Goal: Task Accomplishment & Management: Use online tool/utility

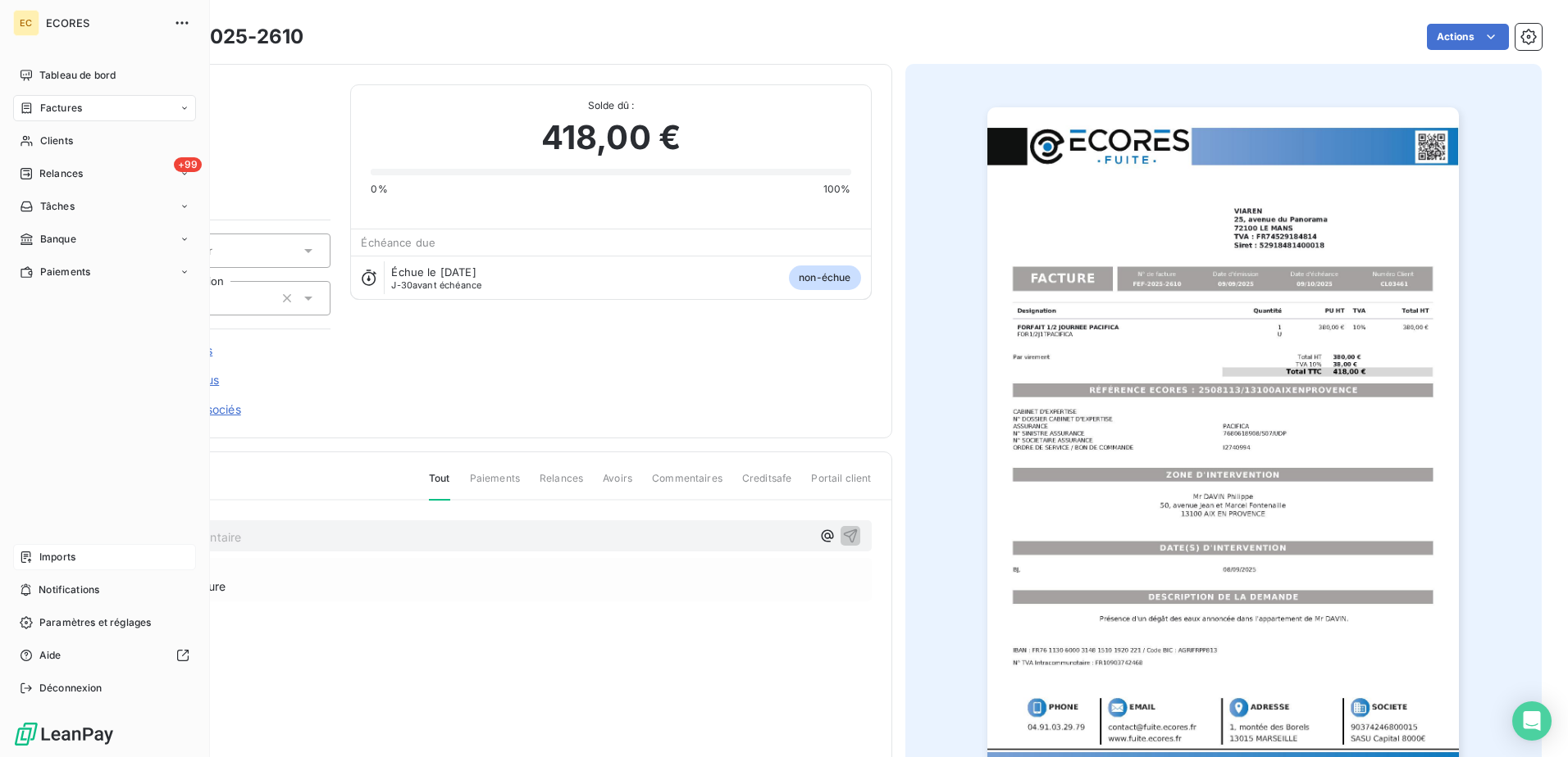
click at [60, 563] on span "Imports" at bounding box center [57, 557] width 36 height 15
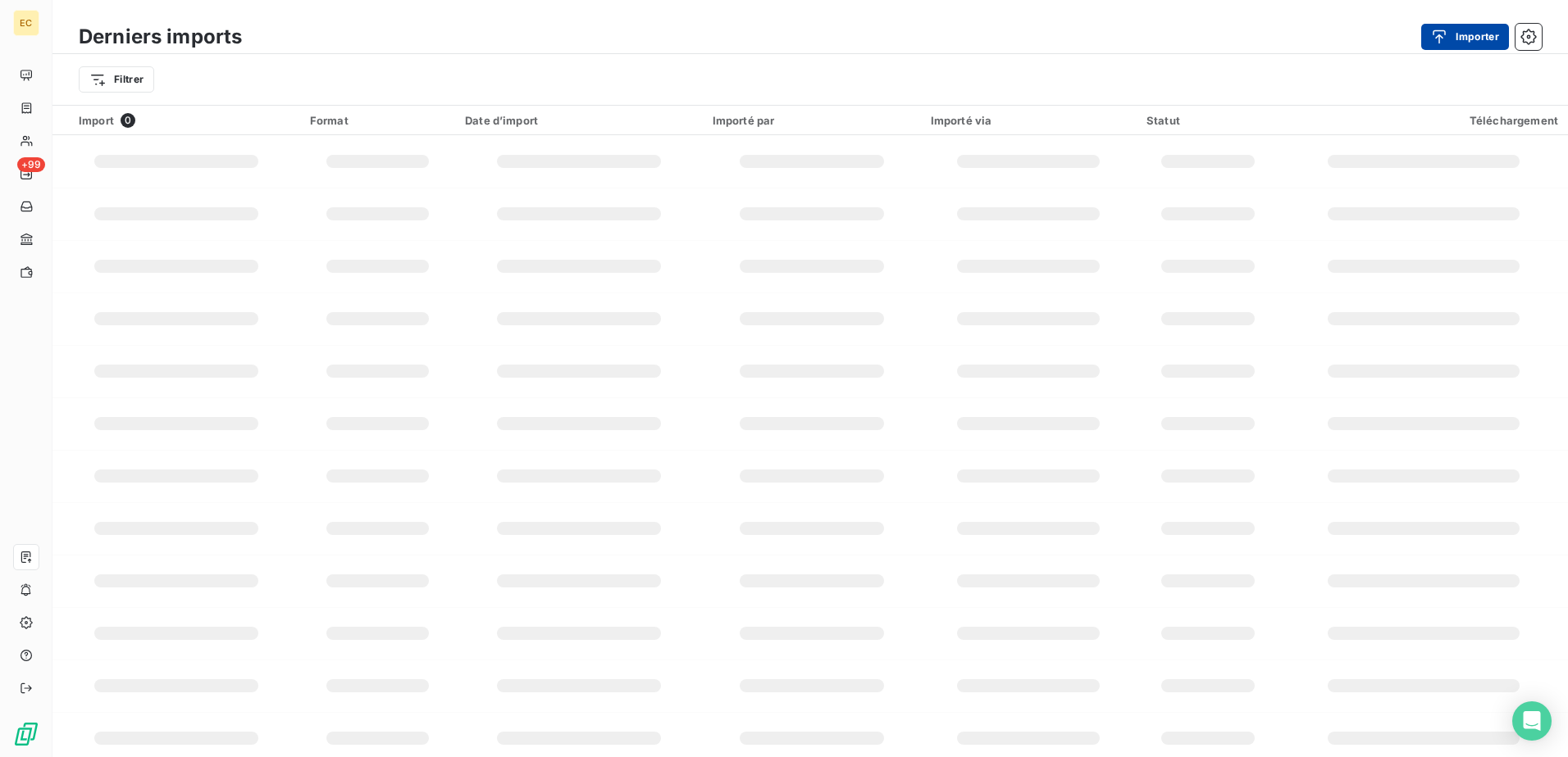
click at [1484, 43] on button "Importer" at bounding box center [1464, 36] width 88 height 26
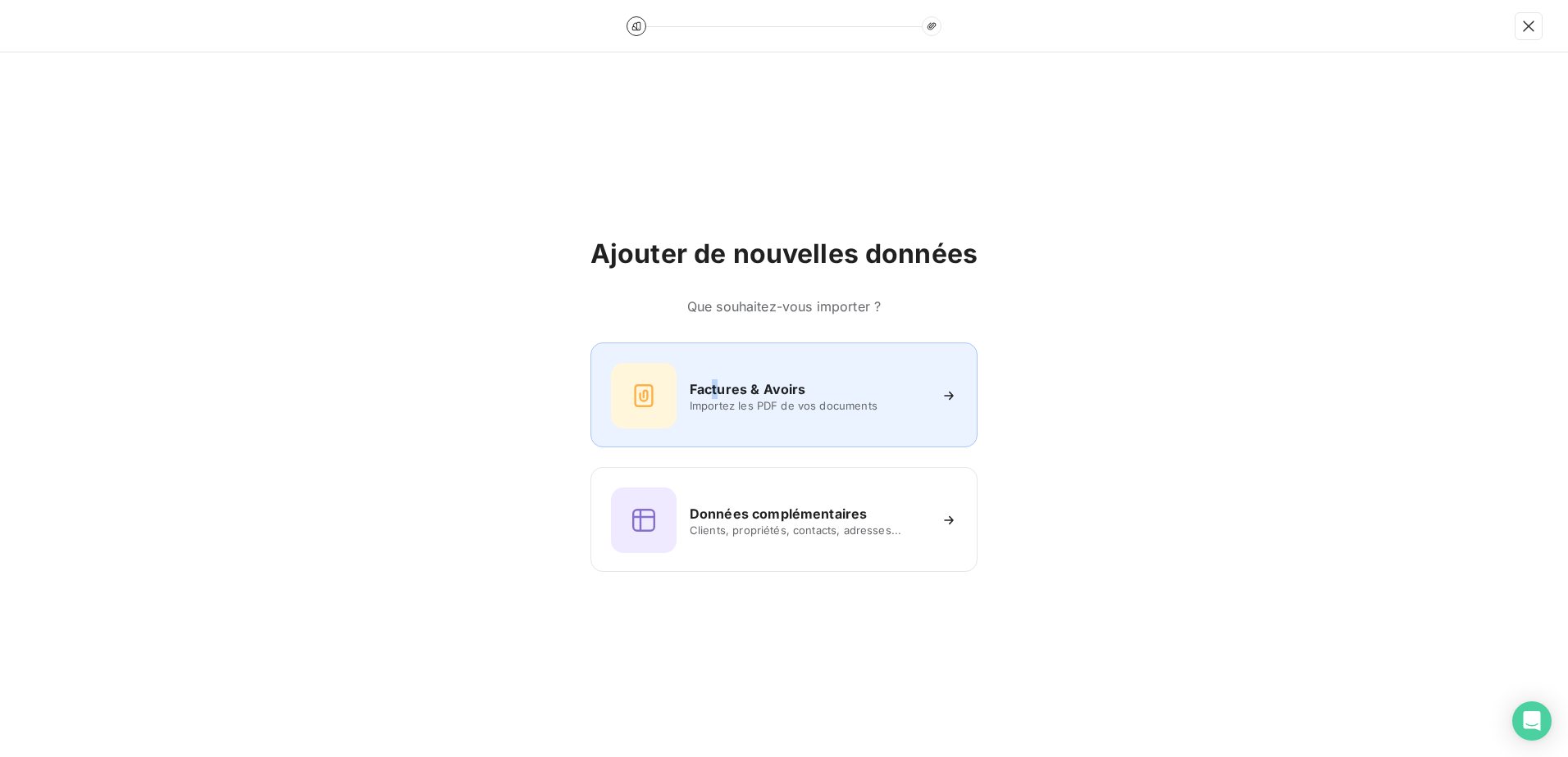
click at [716, 373] on div "Factures & Avoirs Importez les PDF de vos documents" at bounding box center [784, 396] width 346 height 65
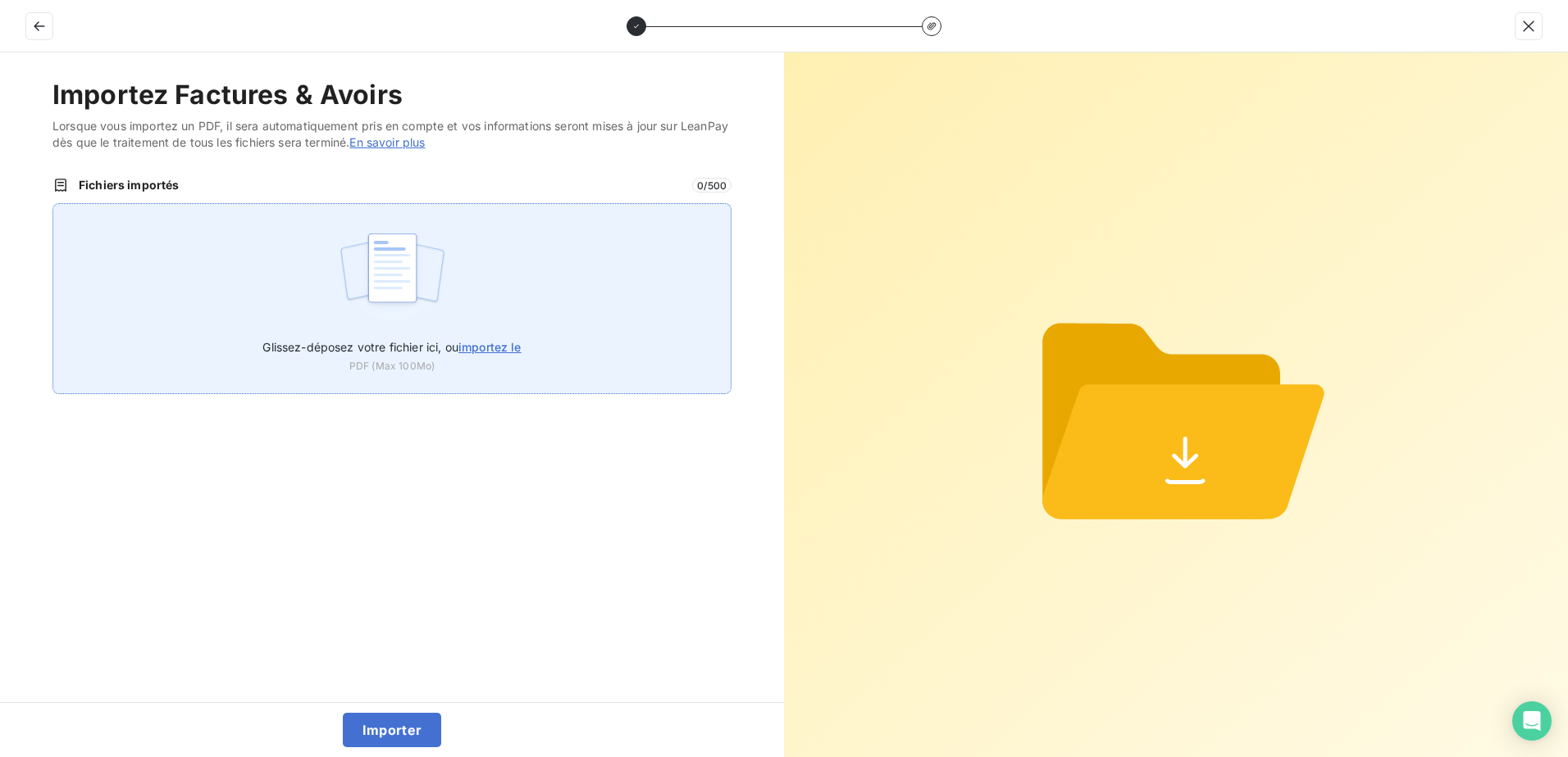
click at [404, 312] on img at bounding box center [393, 275] width 109 height 105
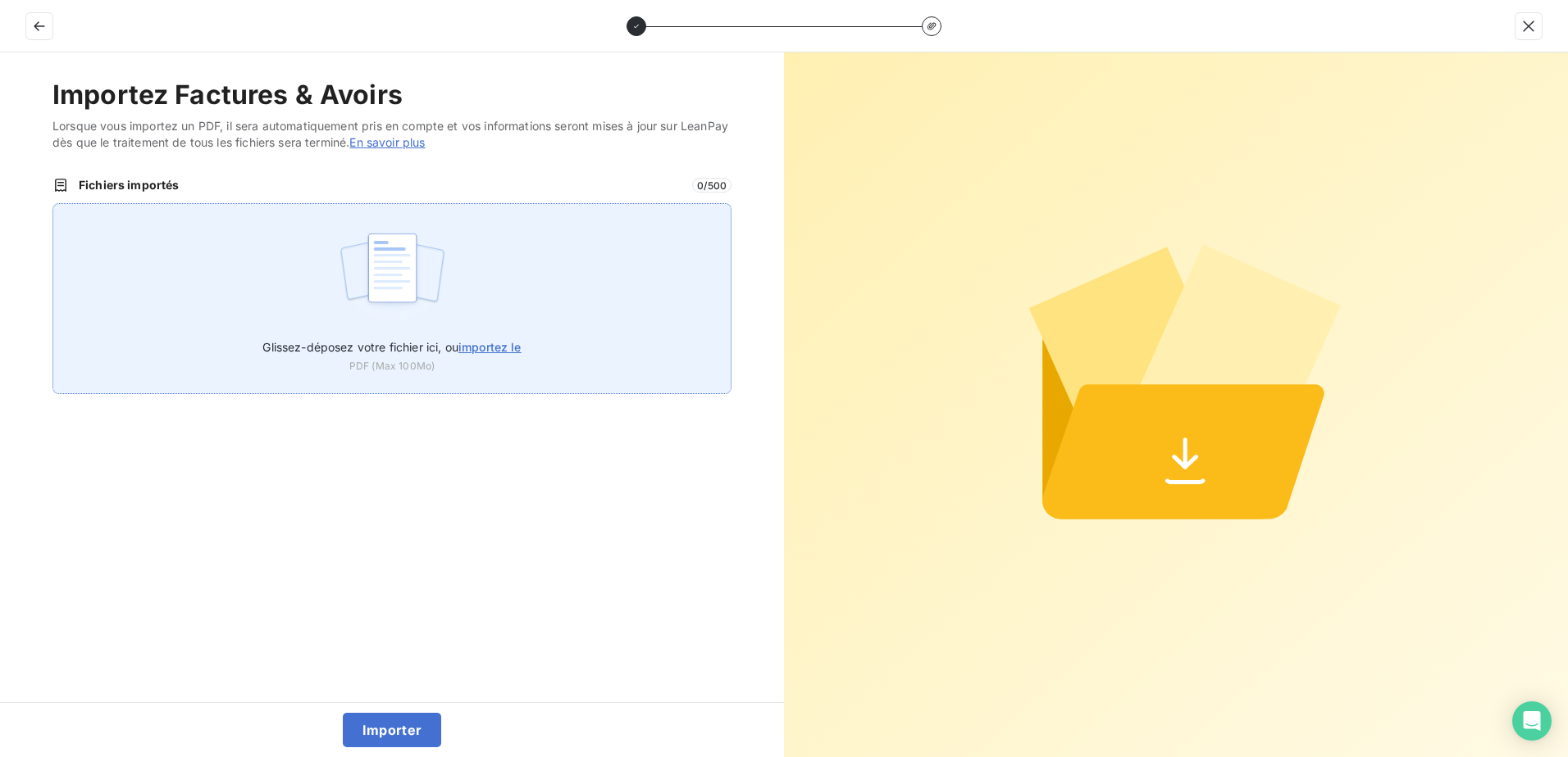
type input "C:\fakepath\FEF-2025-2611.pdf"
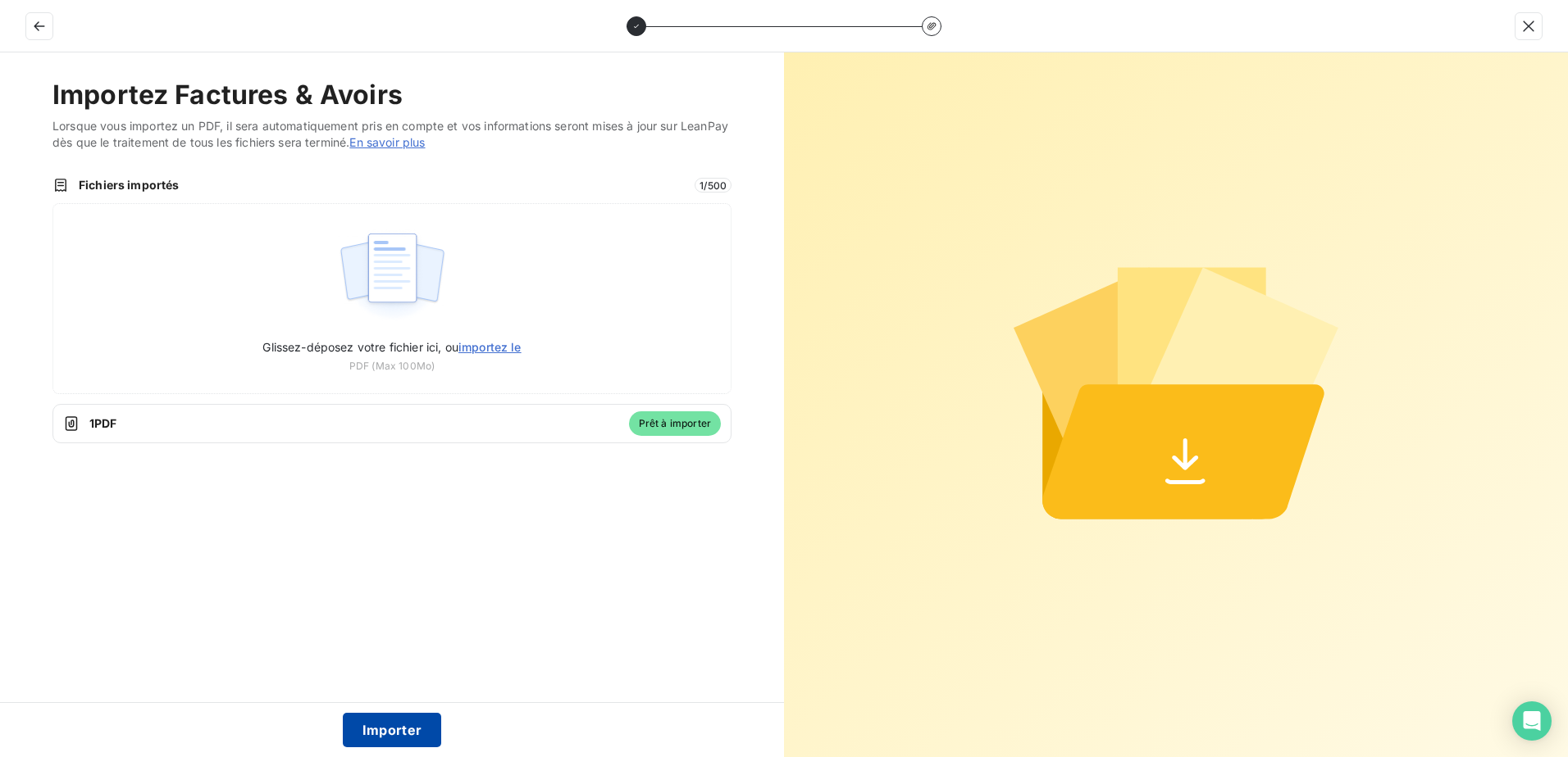
click at [387, 728] on button "Importer" at bounding box center [392, 731] width 99 height 35
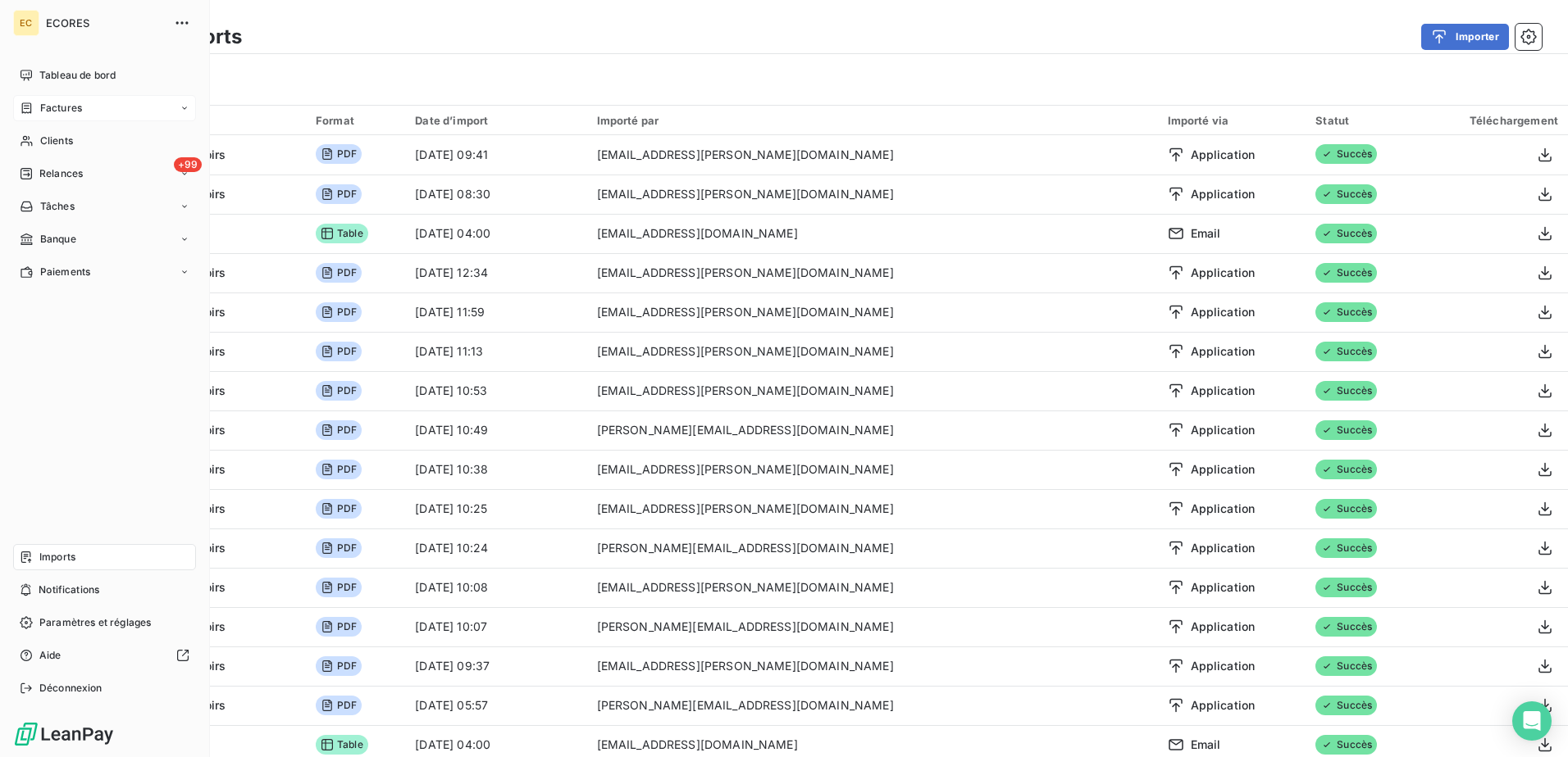
click at [73, 105] on span "Factures" at bounding box center [61, 108] width 42 height 15
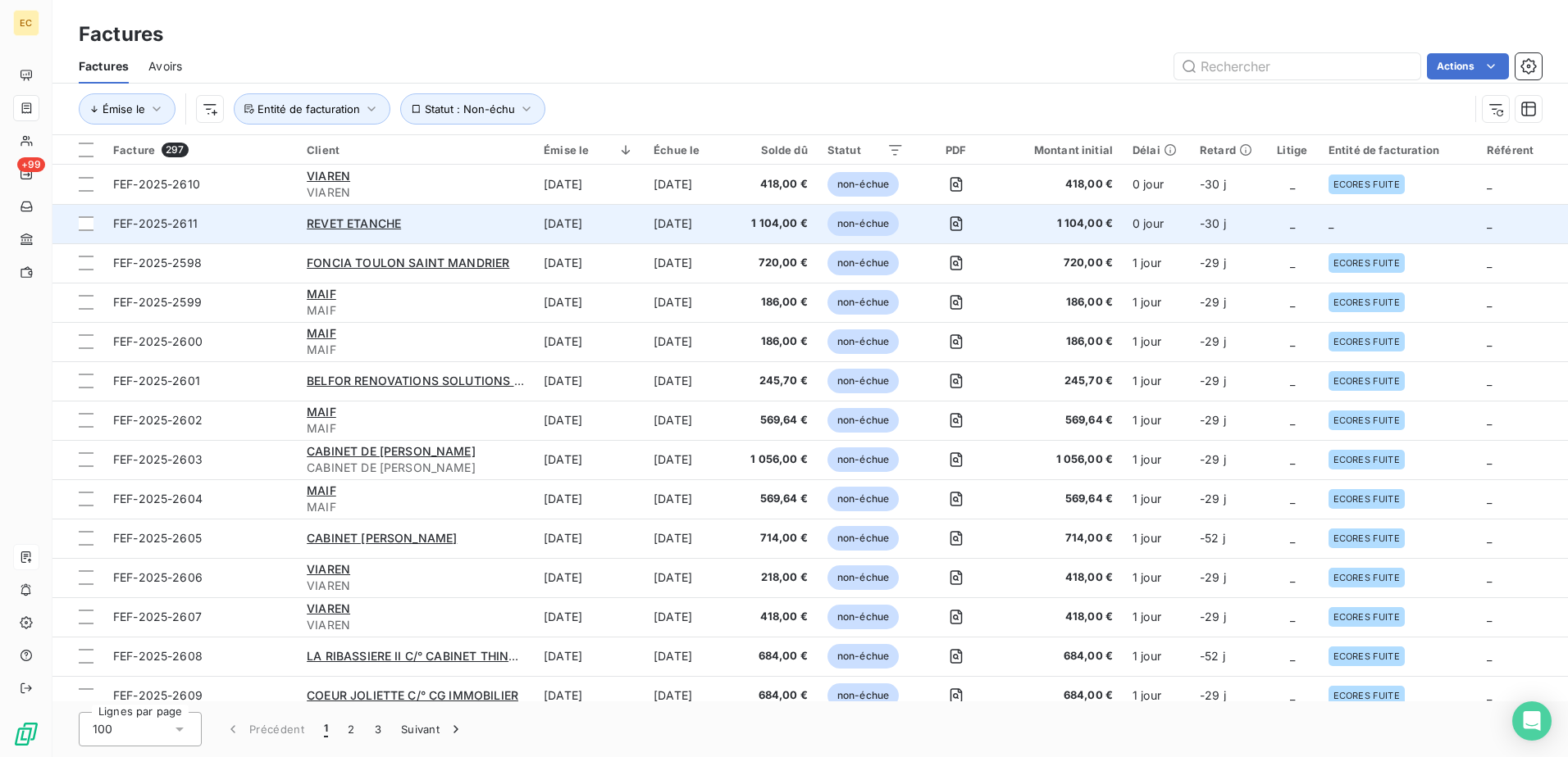
click at [1152, 235] on td "0 jour" at bounding box center [1156, 224] width 67 height 39
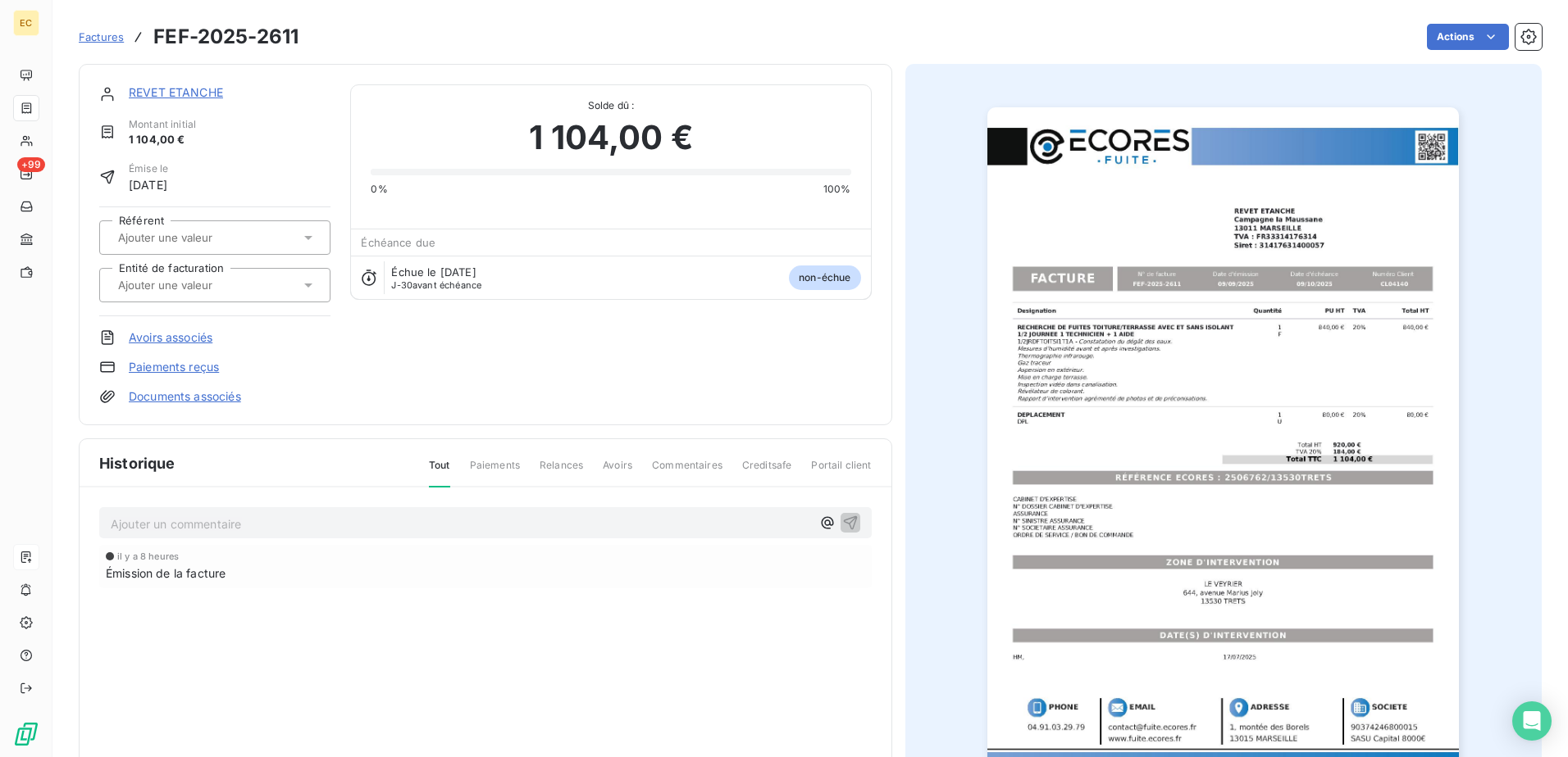
click at [182, 87] on link "REVET ETANCHE" at bounding box center [176, 92] width 95 height 14
click at [202, 288] on input "text" at bounding box center [198, 285] width 165 height 15
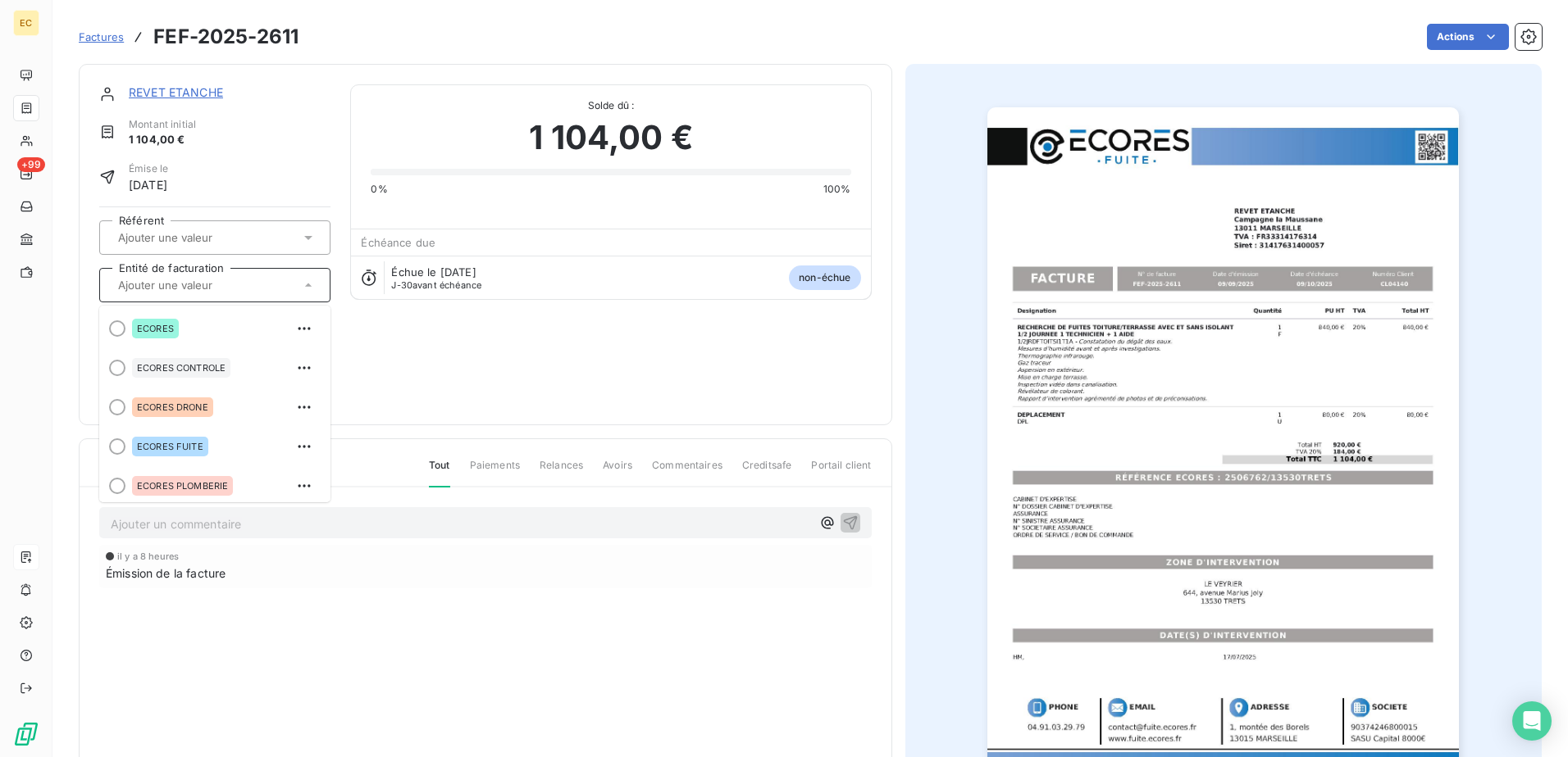
click at [544, 356] on div "REVET ETANCHE Montant initial 1 104,00 € Émise le [DATE] Référent Entité de fac…" at bounding box center [485, 244] width 773 height 321
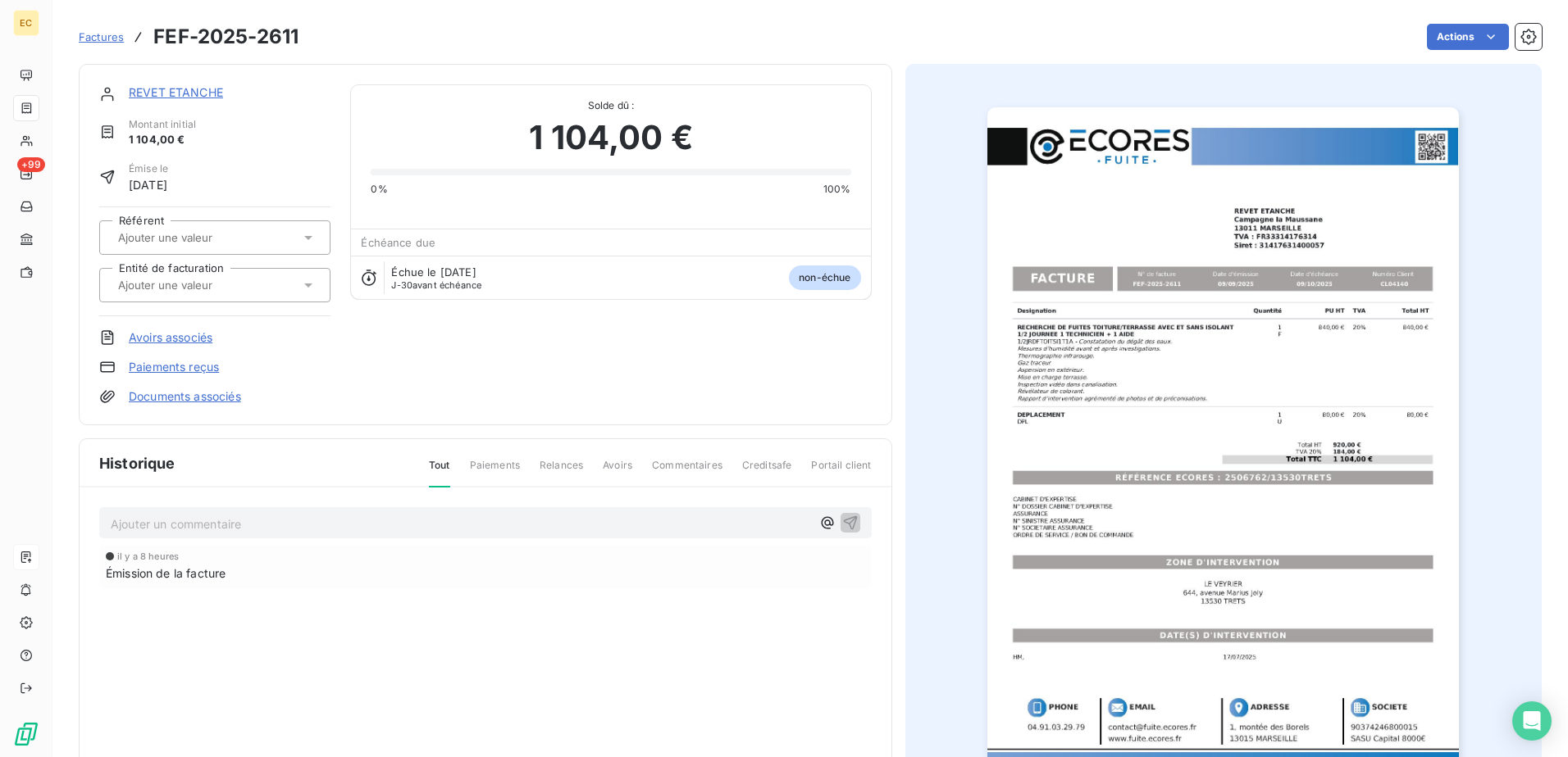
click at [230, 393] on link "Documents associés" at bounding box center [185, 397] width 113 height 16
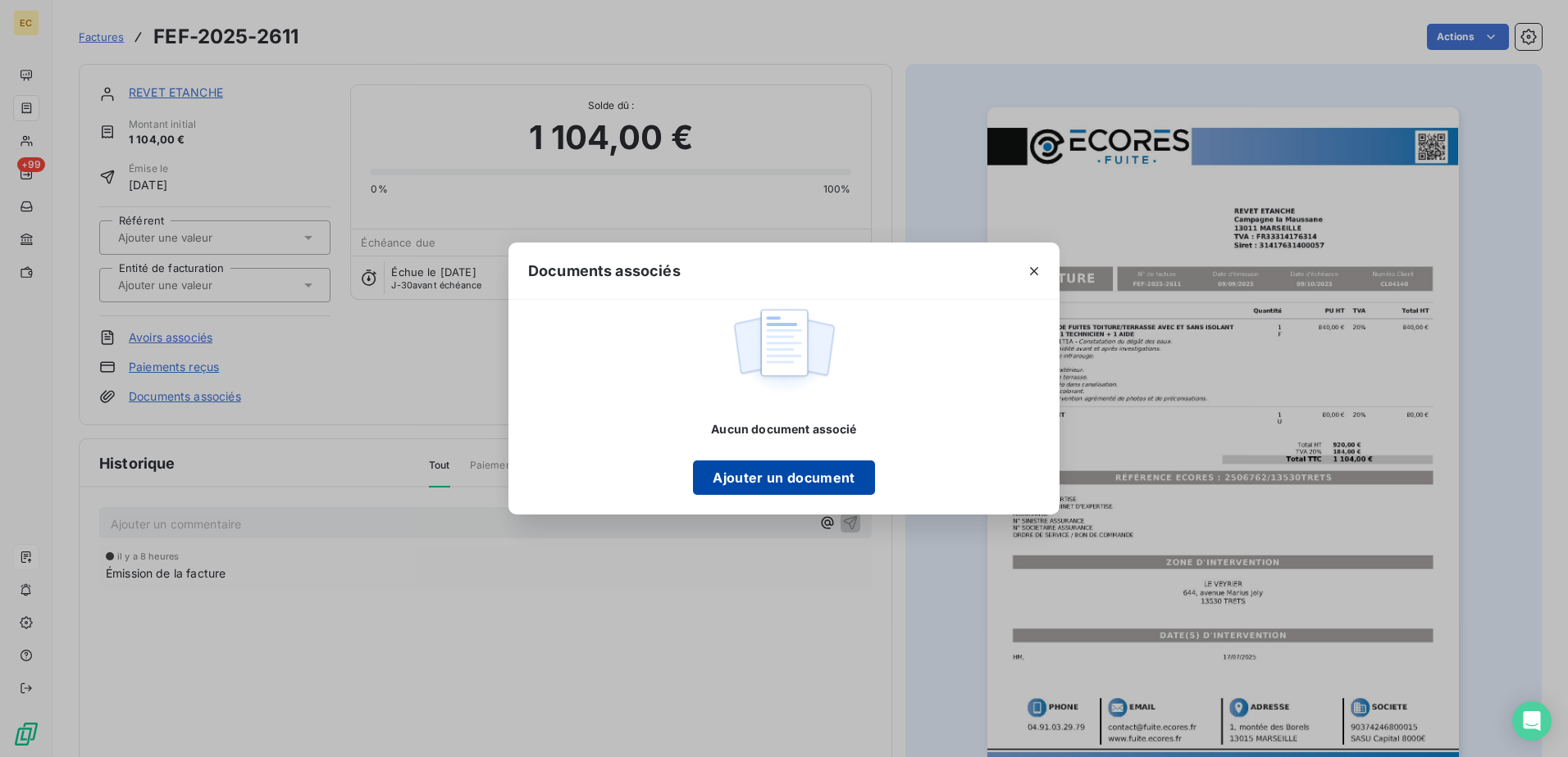
click at [754, 479] on button "Ajouter un document" at bounding box center [783, 478] width 181 height 35
click at [782, 481] on button "Ajouter un document" at bounding box center [783, 478] width 181 height 35
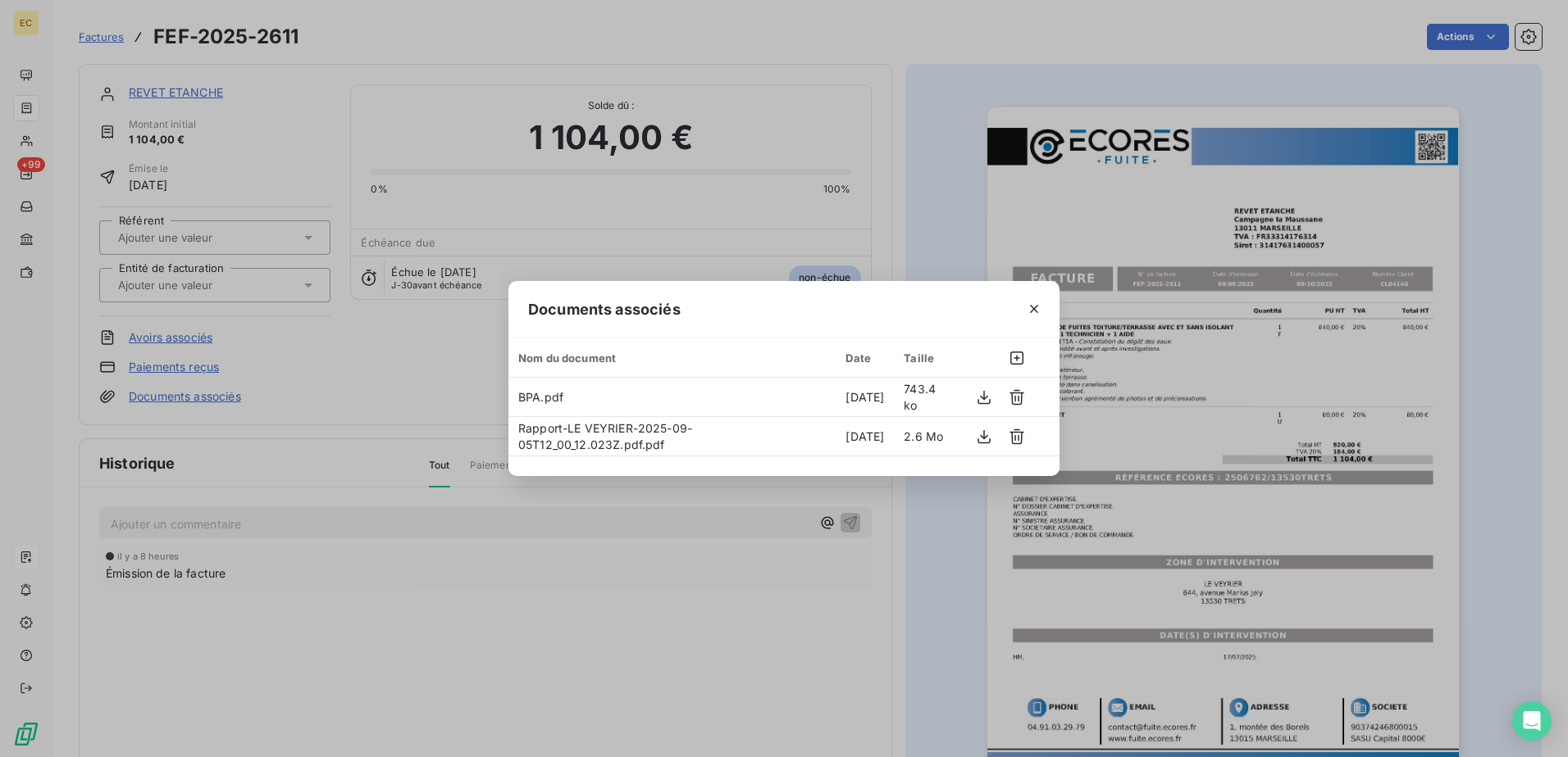
click at [400, 388] on div "Documents associés Nom du document Date Taille BPA.pdf [DATE] 743.4 ko Rapport-…" at bounding box center [784, 378] width 1568 height 757
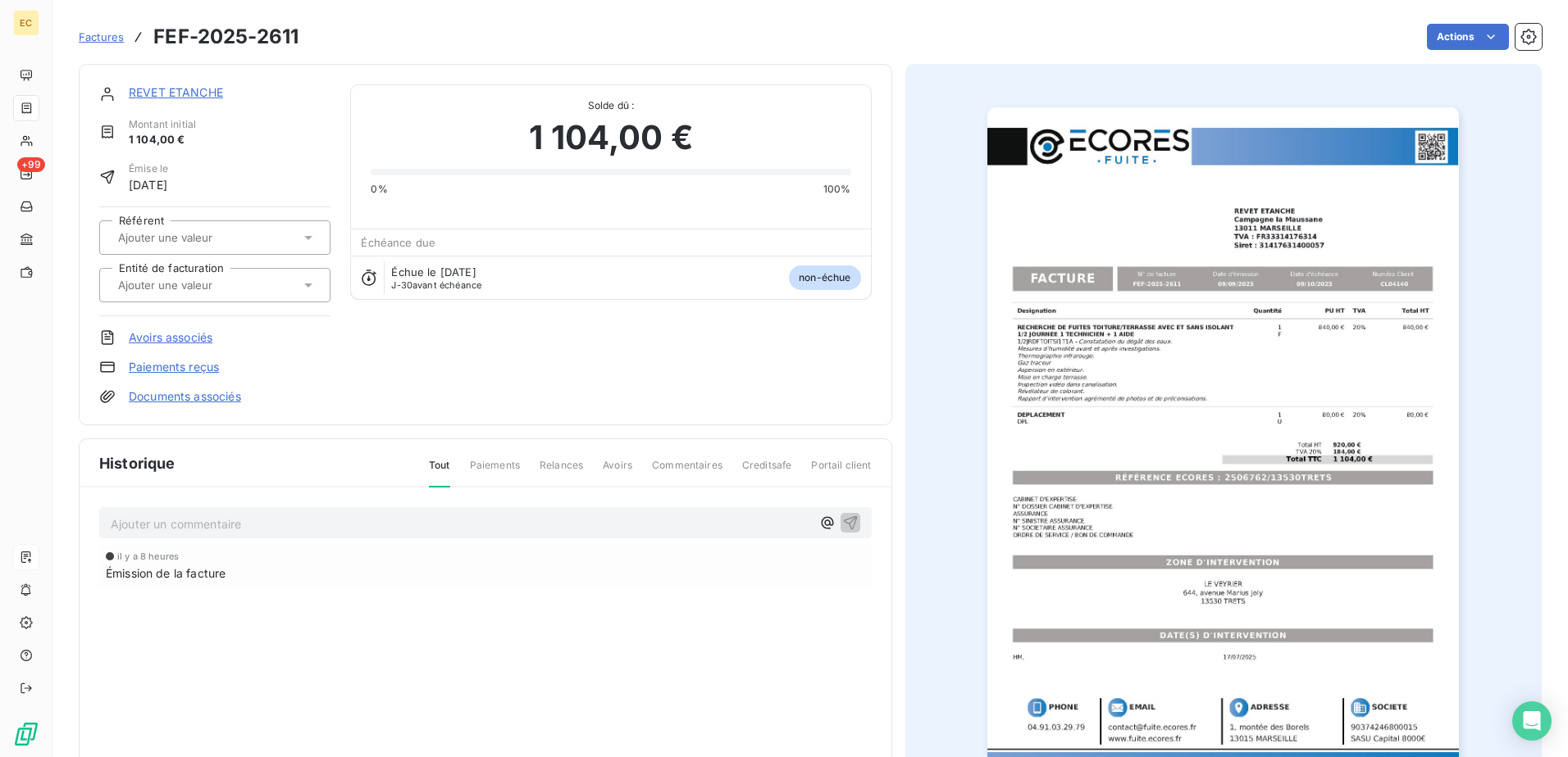
click at [188, 288] on input "text" at bounding box center [198, 285] width 165 height 15
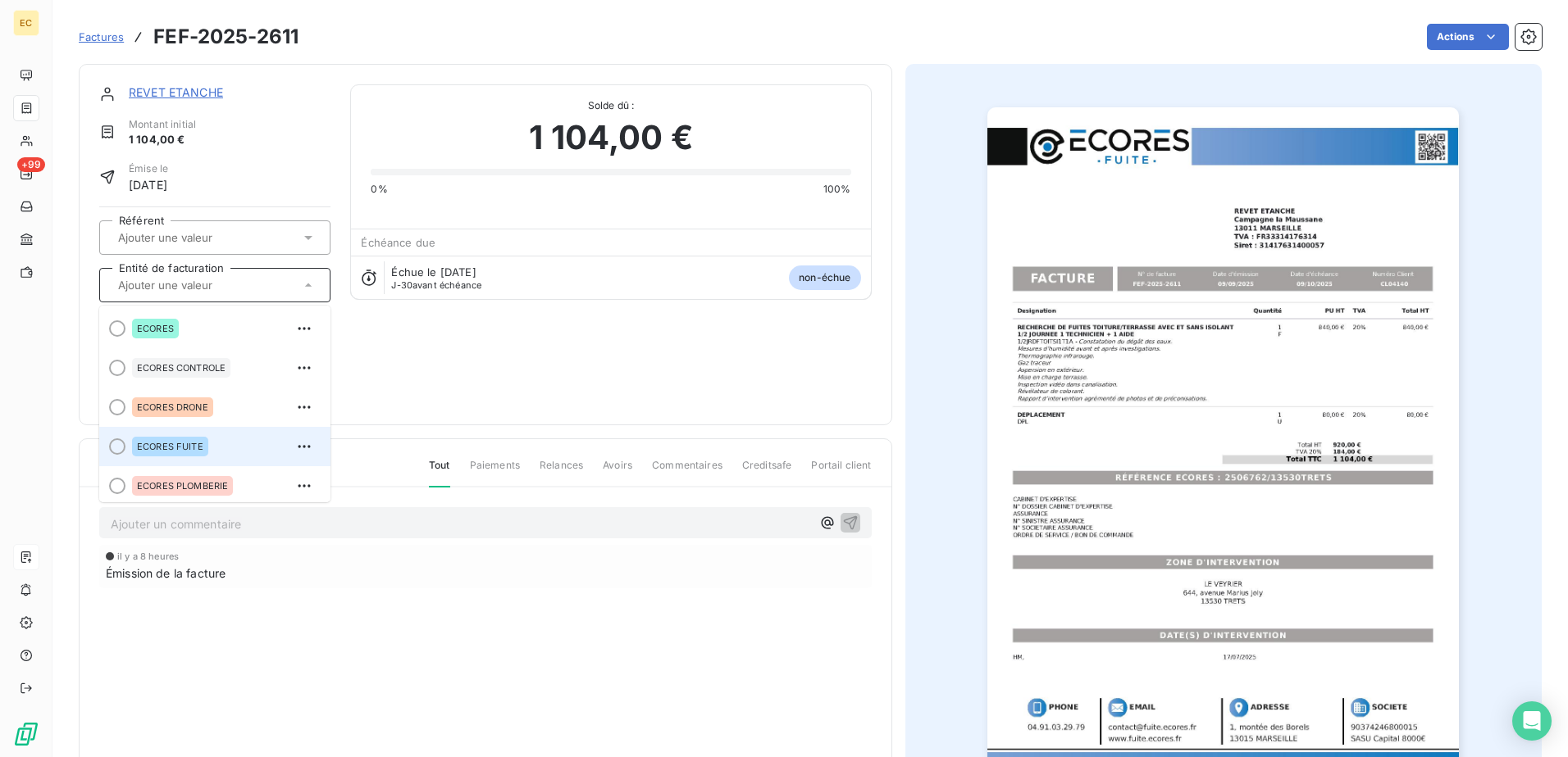
click at [213, 443] on div "ECORES FUITE" at bounding box center [225, 446] width 185 height 26
